Goal: Transaction & Acquisition: Purchase product/service

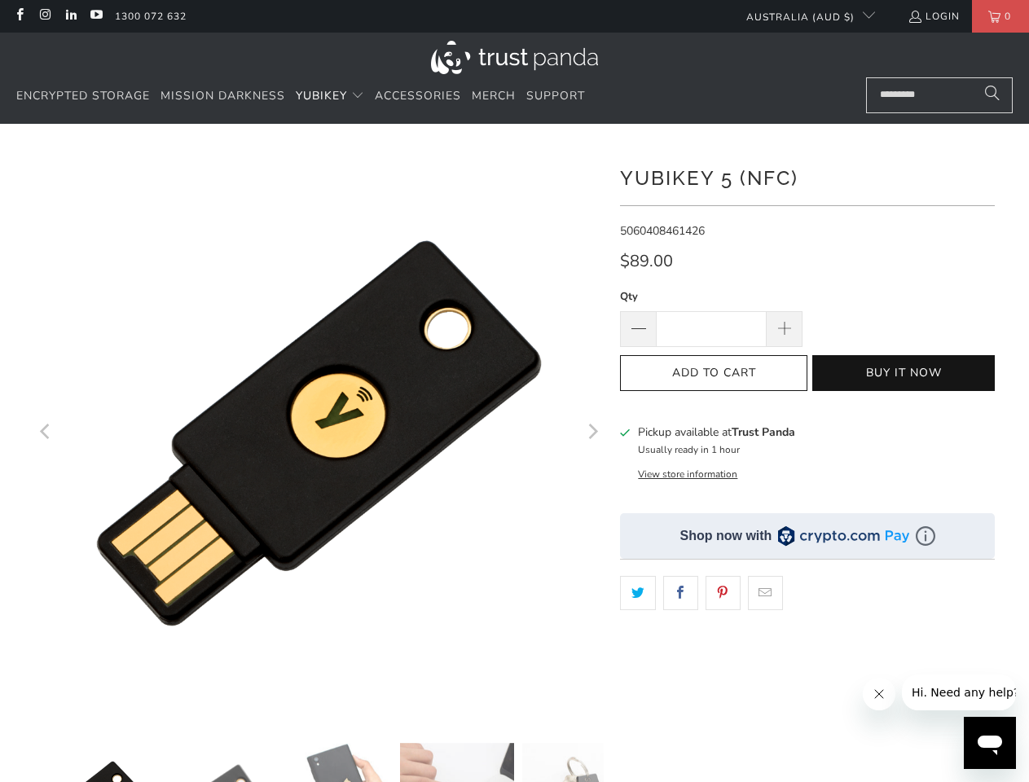
click at [331, 96] on span "YubiKey" at bounding box center [321, 95] width 51 height 15
click at [46, 434] on icon "Previous" at bounding box center [45, 433] width 15 height 342
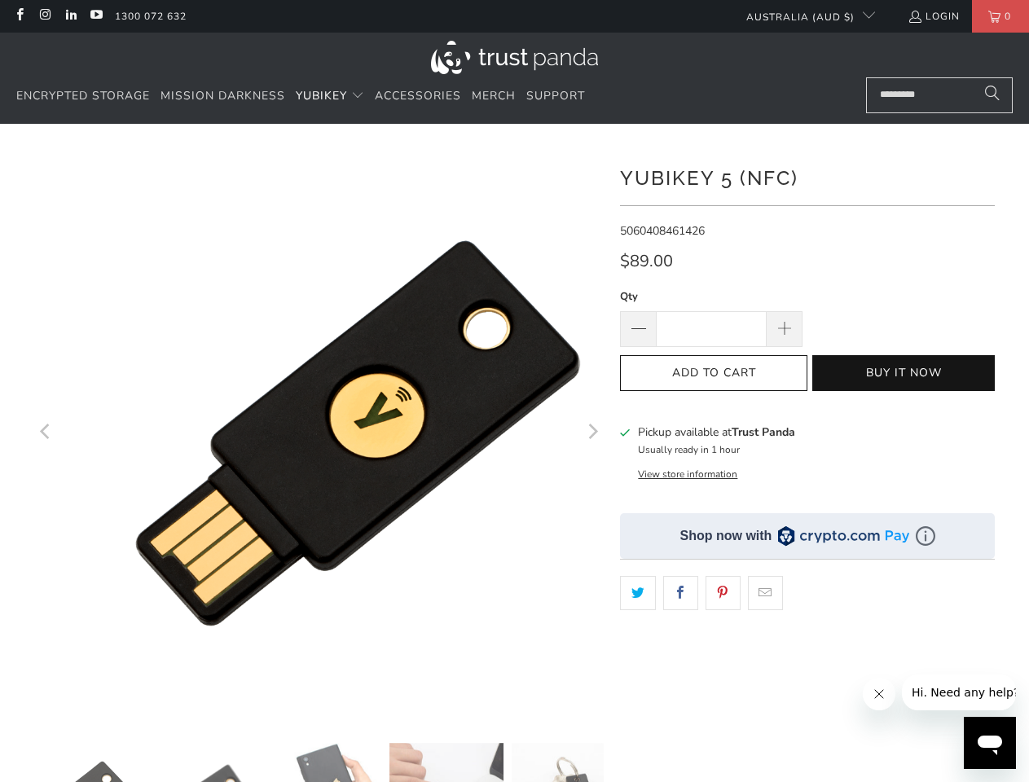
click at [592, 434] on icon "Next" at bounding box center [591, 433] width 15 height 342
